Goal: Information Seeking & Learning: Find specific fact

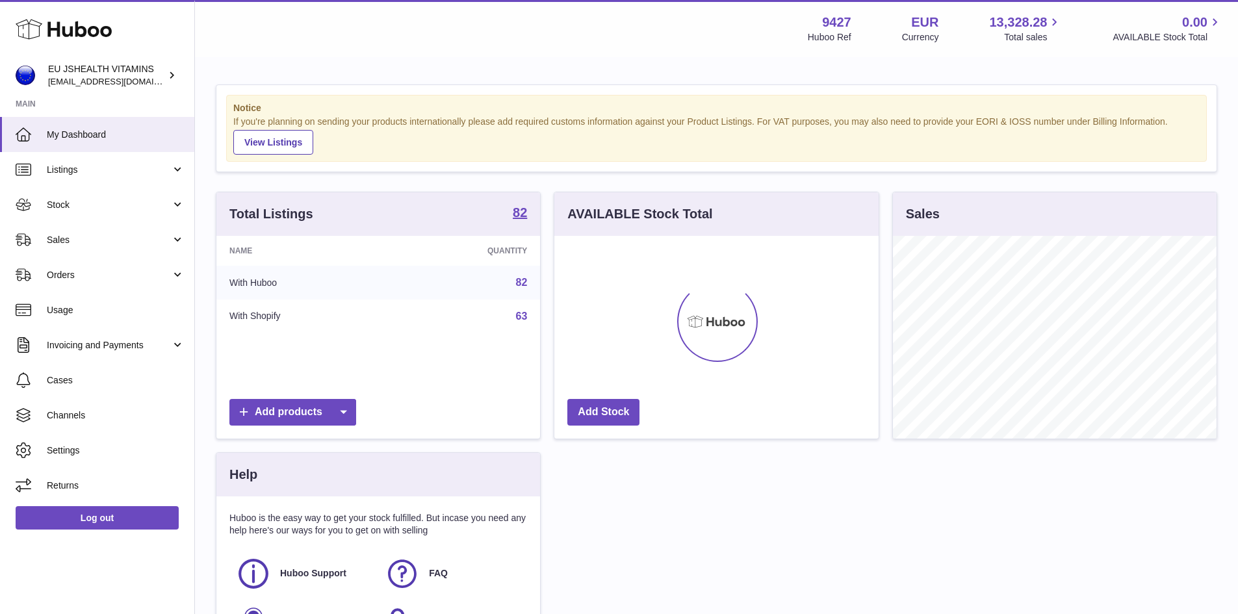
scroll to position [203, 324]
click at [111, 179] on link "Listings" at bounding box center [97, 169] width 194 height 35
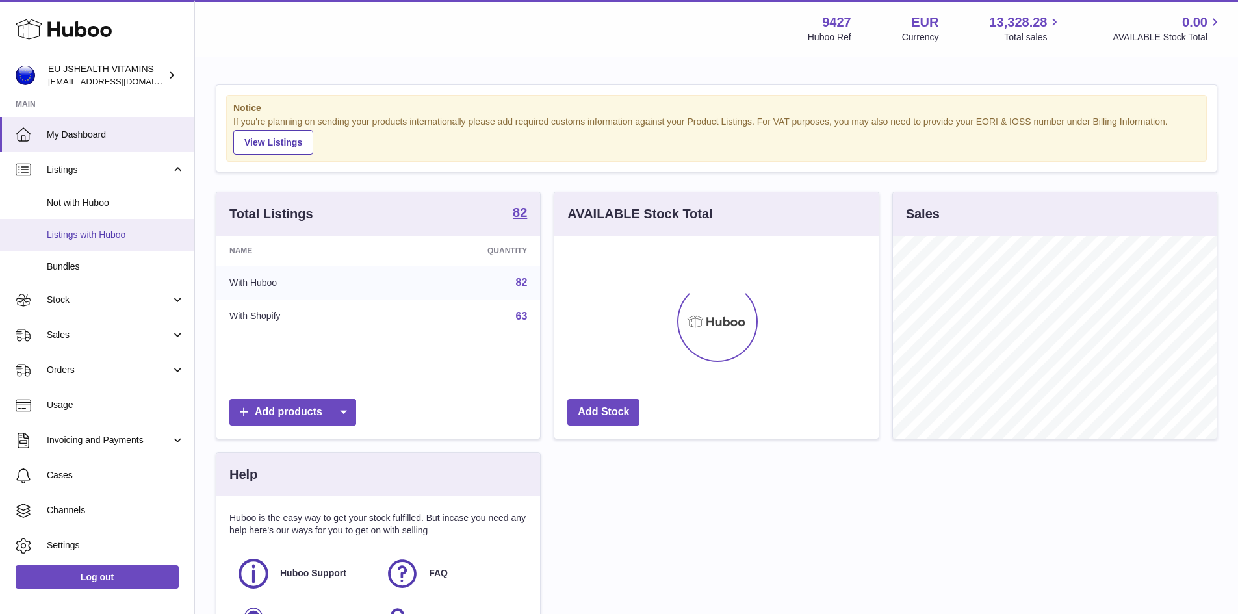
click at [129, 242] on link "Listings with Huboo" at bounding box center [97, 235] width 194 height 32
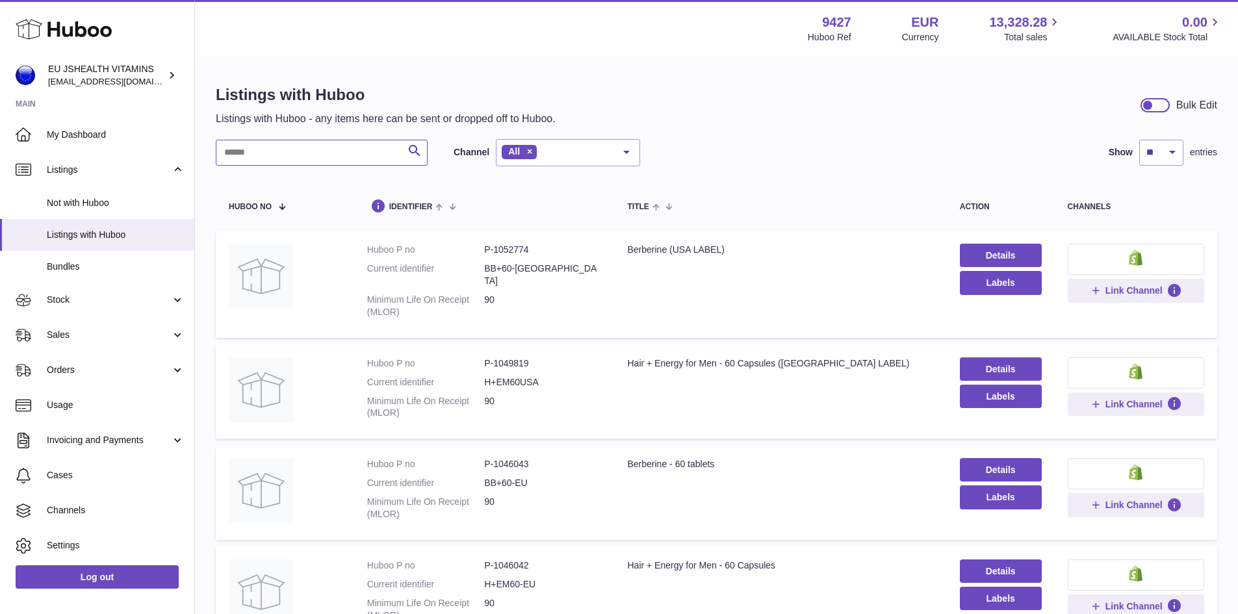
click at [318, 152] on input "text" at bounding box center [322, 153] width 212 height 26
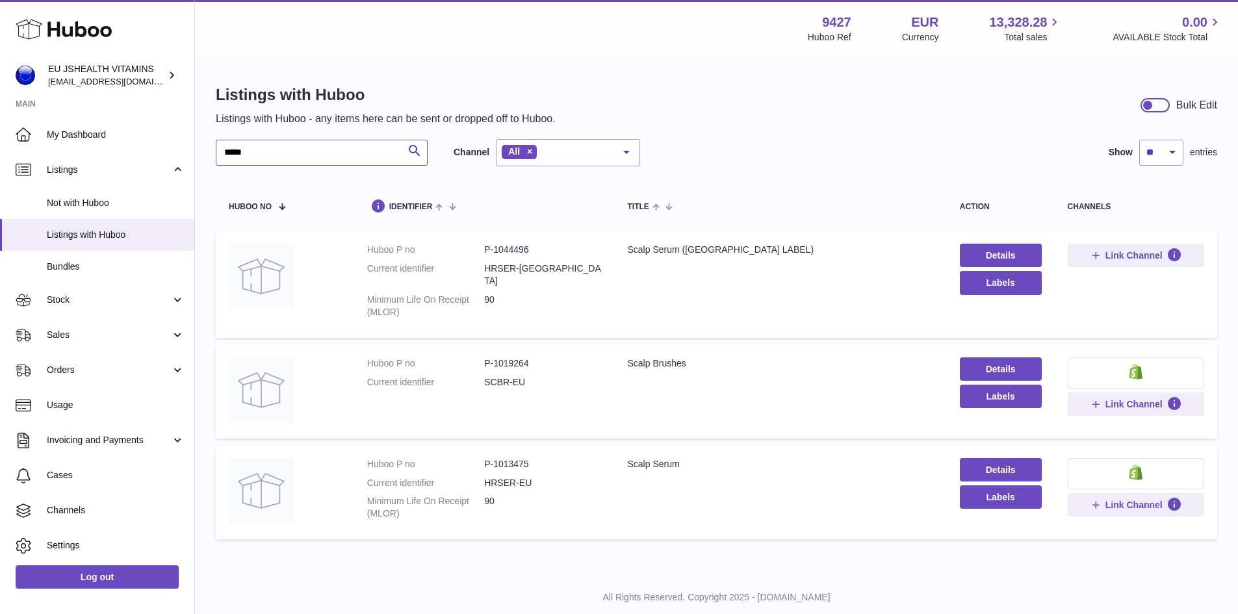
type input "*****"
drag, startPoint x: 330, startPoint y: 170, endPoint x: 331, endPoint y: 177, distance: 7.3
drag, startPoint x: 331, startPoint y: 177, endPoint x: 616, endPoint y: 397, distance: 359.6
click at [616, 397] on td "Title Scalp Brushes" at bounding box center [780, 391] width 332 height 94
click at [503, 458] on dd "P-1013475" at bounding box center [542, 464] width 117 height 12
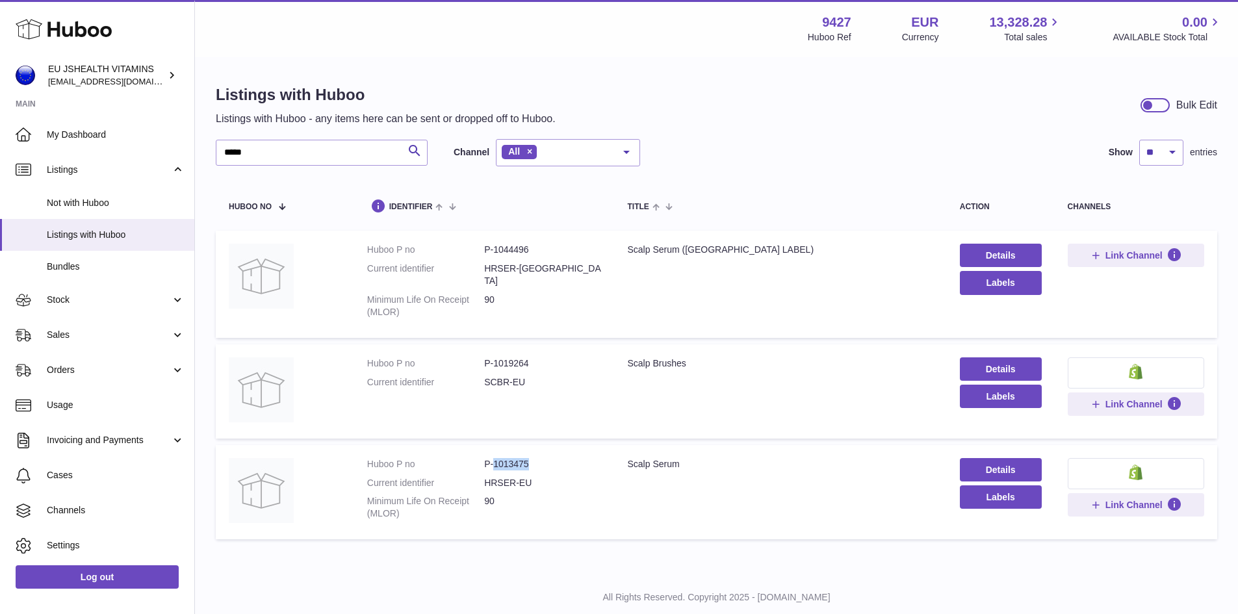
click at [503, 458] on dd "P-1013475" at bounding box center [542, 464] width 117 height 12
click at [1004, 464] on link "Details" at bounding box center [1001, 469] width 82 height 23
click at [504, 255] on dd "P-1044496" at bounding box center [542, 250] width 117 height 12
click at [504, 254] on dd "P-1044496" at bounding box center [542, 250] width 117 height 12
copy dd "1044496"
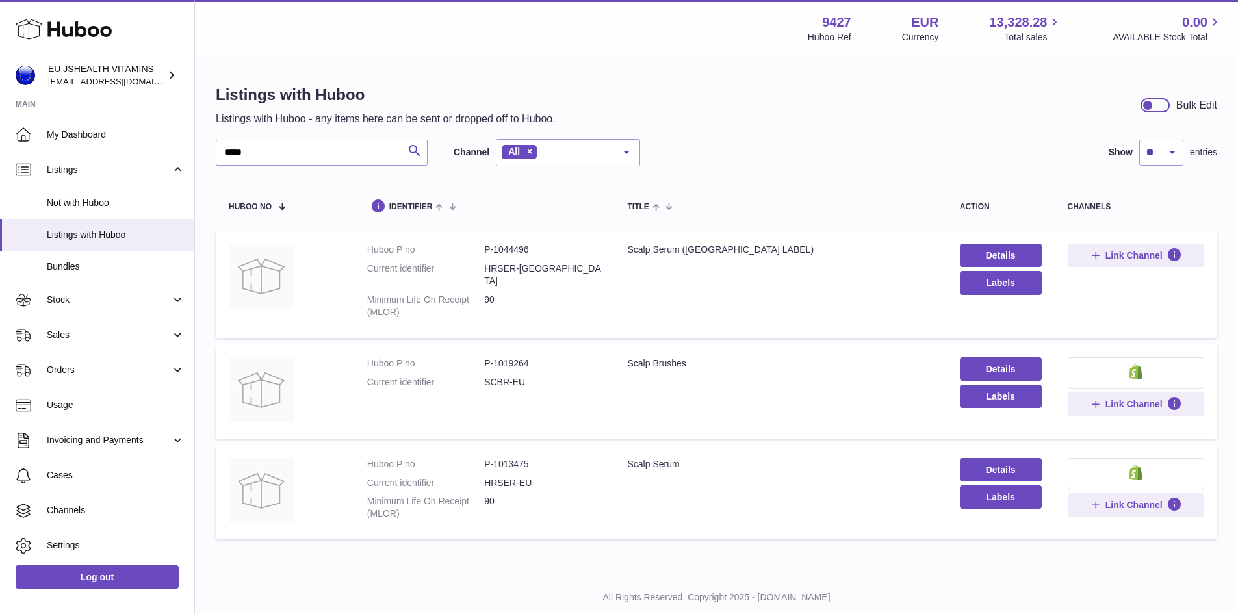
click at [522, 458] on dd "P-1013475" at bounding box center [542, 464] width 117 height 12
copy dd "1013475"
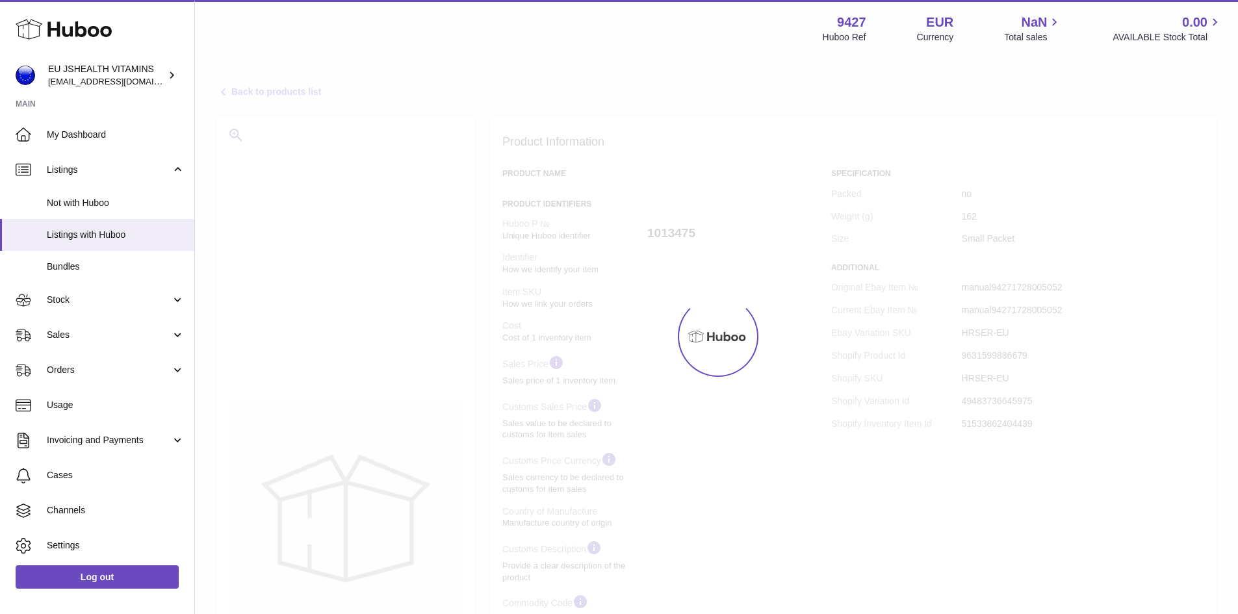
select select
select select "**"
select select "****"
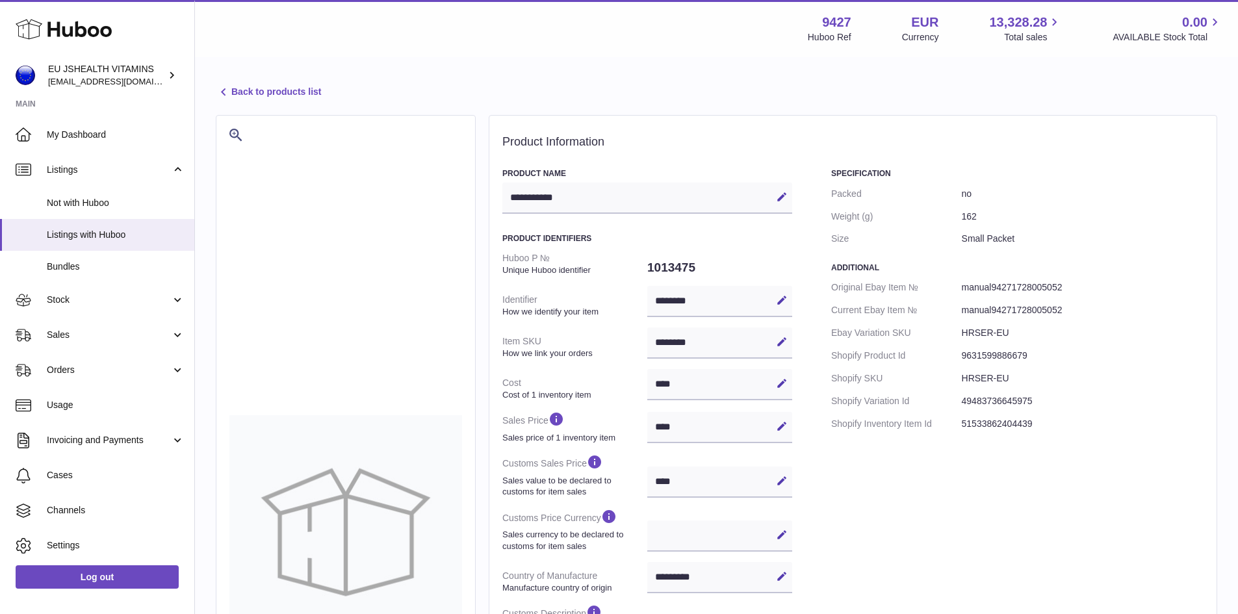
click at [666, 271] on dd "1013475" at bounding box center [719, 267] width 145 height 27
copy dd "1013475"
